Goal: Find specific page/section: Find specific page/section

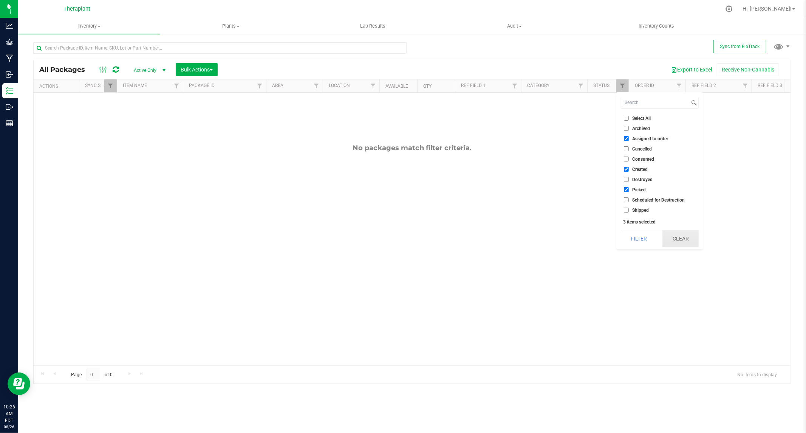
click at [688, 237] on button "Clear" at bounding box center [681, 238] width 36 height 17
